Goal: Information Seeking & Learning: Compare options

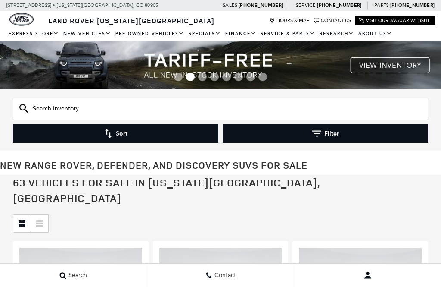
click at [138, 131] on button "Sort" at bounding box center [116, 133] width 206 height 19
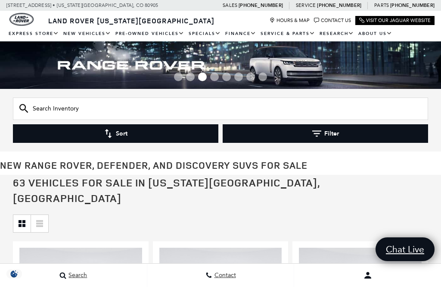
scroll to position [41, 0]
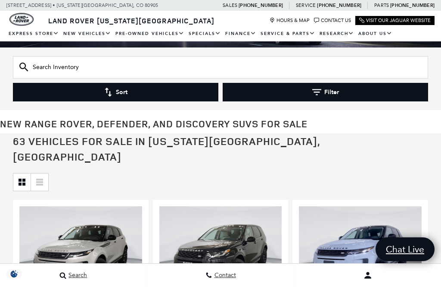
click at [131, 93] on button "Sort" at bounding box center [116, 92] width 206 height 19
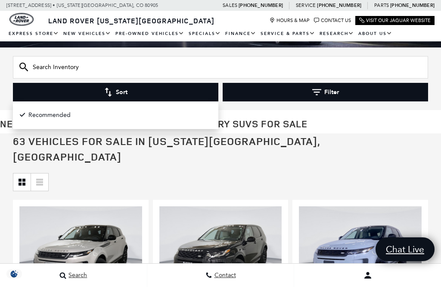
click at [137, 93] on button "Sort" at bounding box center [116, 92] width 206 height 19
click at [150, 90] on button "Sort" at bounding box center [116, 92] width 206 height 19
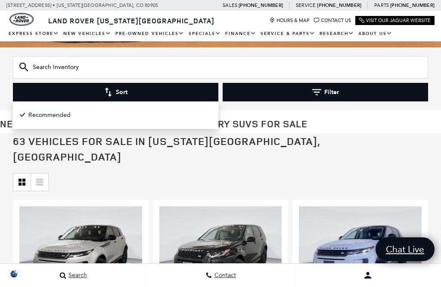
click at [303, 92] on button "Filter" at bounding box center [326, 92] width 206 height 19
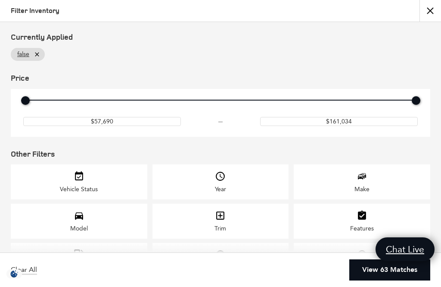
scroll to position [0, 0]
click at [36, 52] on icon at bounding box center [37, 54] width 7 height 7
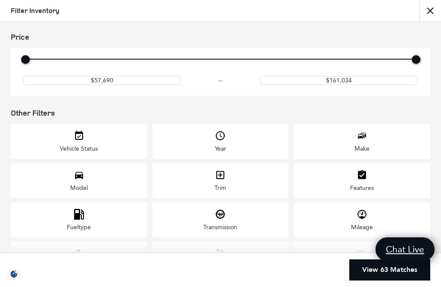
click at [39, 53] on div "Price" at bounding box center [220, 59] width 399 height 15
type input "$61,190"
type input "$161,034"
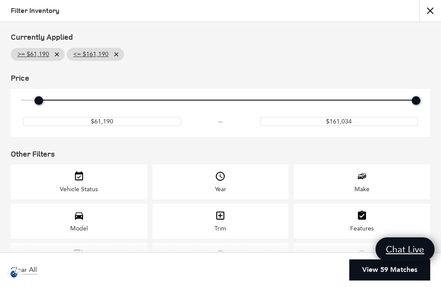
click at [58, 51] on icon at bounding box center [56, 54] width 7 height 7
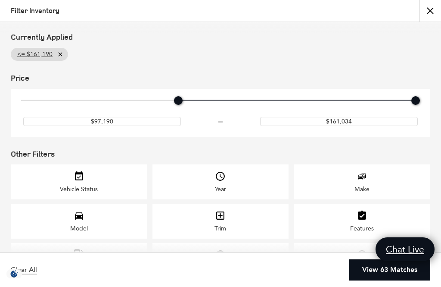
type input "$96,690"
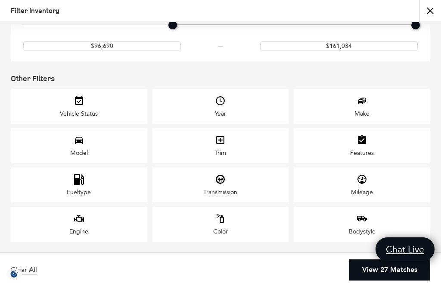
scroll to position [87, 0]
click at [429, 8] on button "close" at bounding box center [431, 11] width 22 height 22
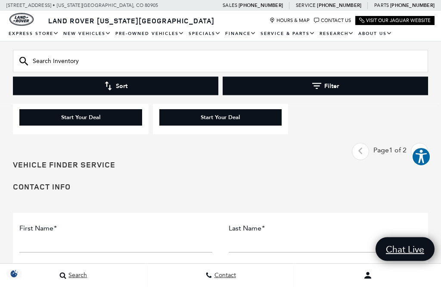
scroll to position [2447, 0]
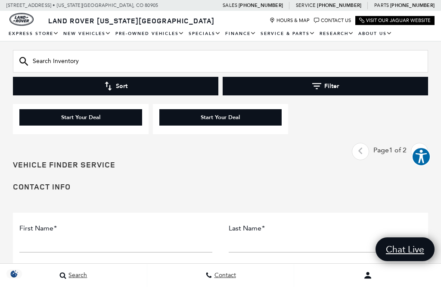
click at [425, 159] on link "Next" at bounding box center [420, 151] width 19 height 15
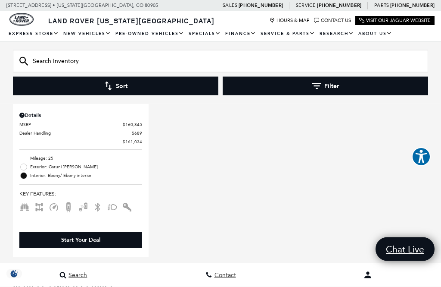
scroll to position [1011, 0]
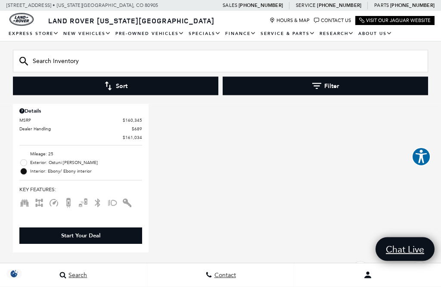
click at [361, 262] on icon "previous page" at bounding box center [361, 269] width 6 height 14
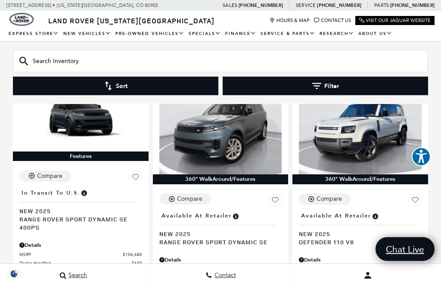
scroll to position [843, 0]
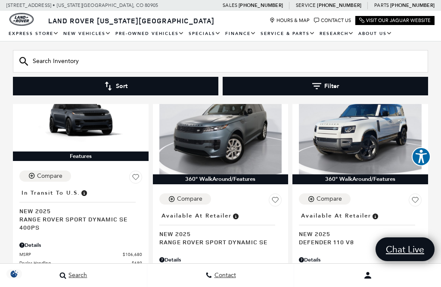
click at [337, 238] on span "Defender 110 V8" at bounding box center [357, 242] width 116 height 8
